Goal: Task Accomplishment & Management: Manage account settings

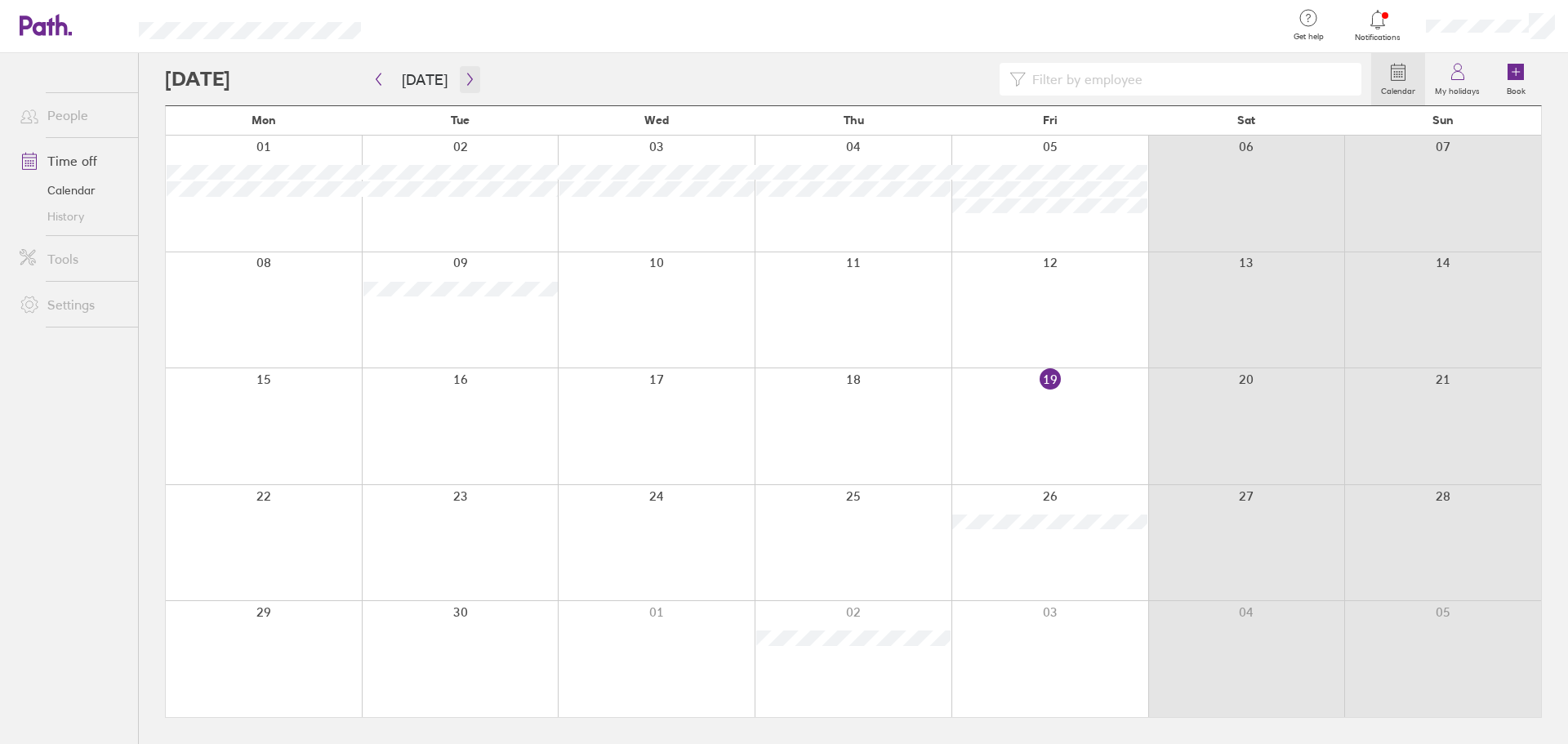
click at [465, 92] on button "button" at bounding box center [470, 79] width 21 height 27
click at [464, 92] on button "button" at bounding box center [470, 79] width 21 height 27
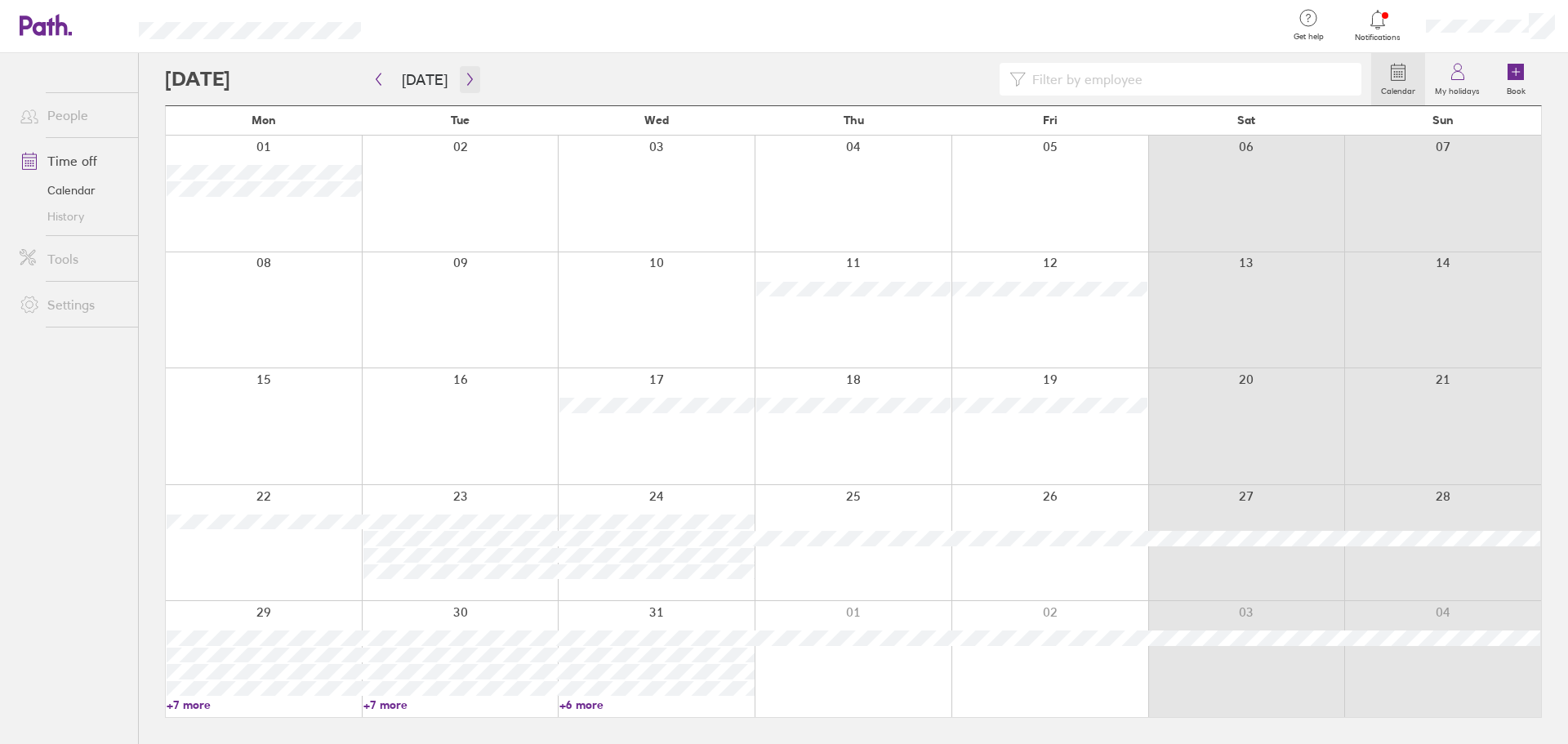
click at [464, 92] on button "button" at bounding box center [470, 79] width 21 height 27
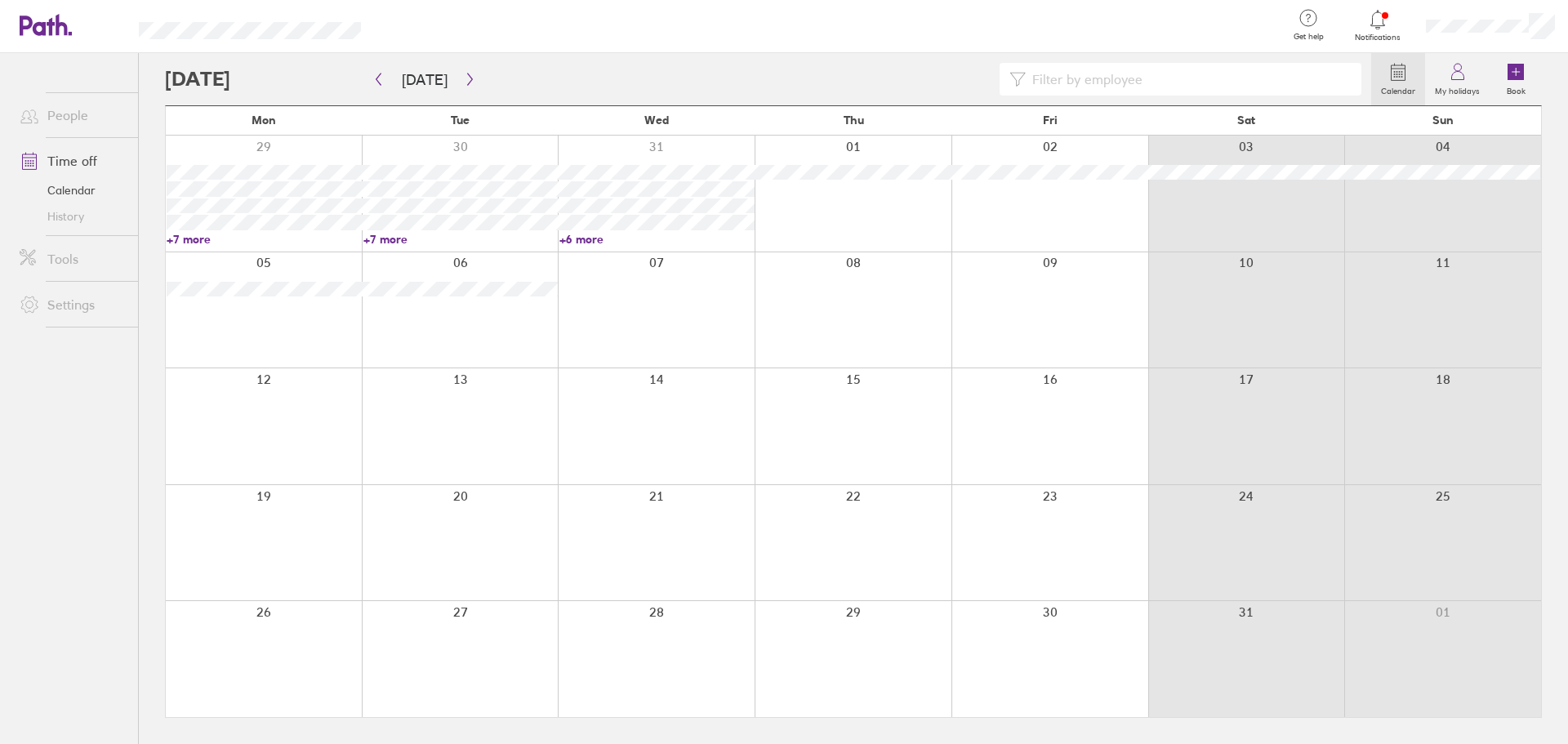
click at [59, 458] on ul "People Time off Calendar History Tools Settings" at bounding box center [69, 372] width 138 height 637
